Goal: Browse casually

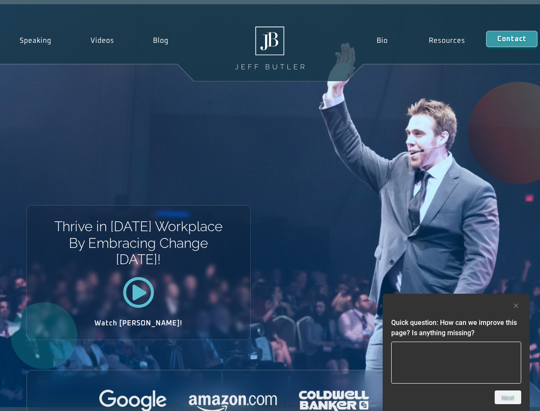
click at [270, 205] on div "Thrive in [DATE] Workplace By Embracing Change [DATE]! Watch [PERSON_NAME]!" at bounding box center [270, 205] width 540 height 403
click at [456, 305] on div at bounding box center [456, 305] width 130 height 10
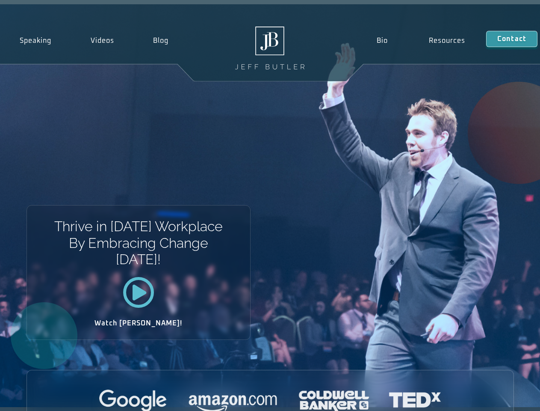
click at [508, 397] on div at bounding box center [270, 401] width 487 height 24
